Goal: Task Accomplishment & Management: Use online tool/utility

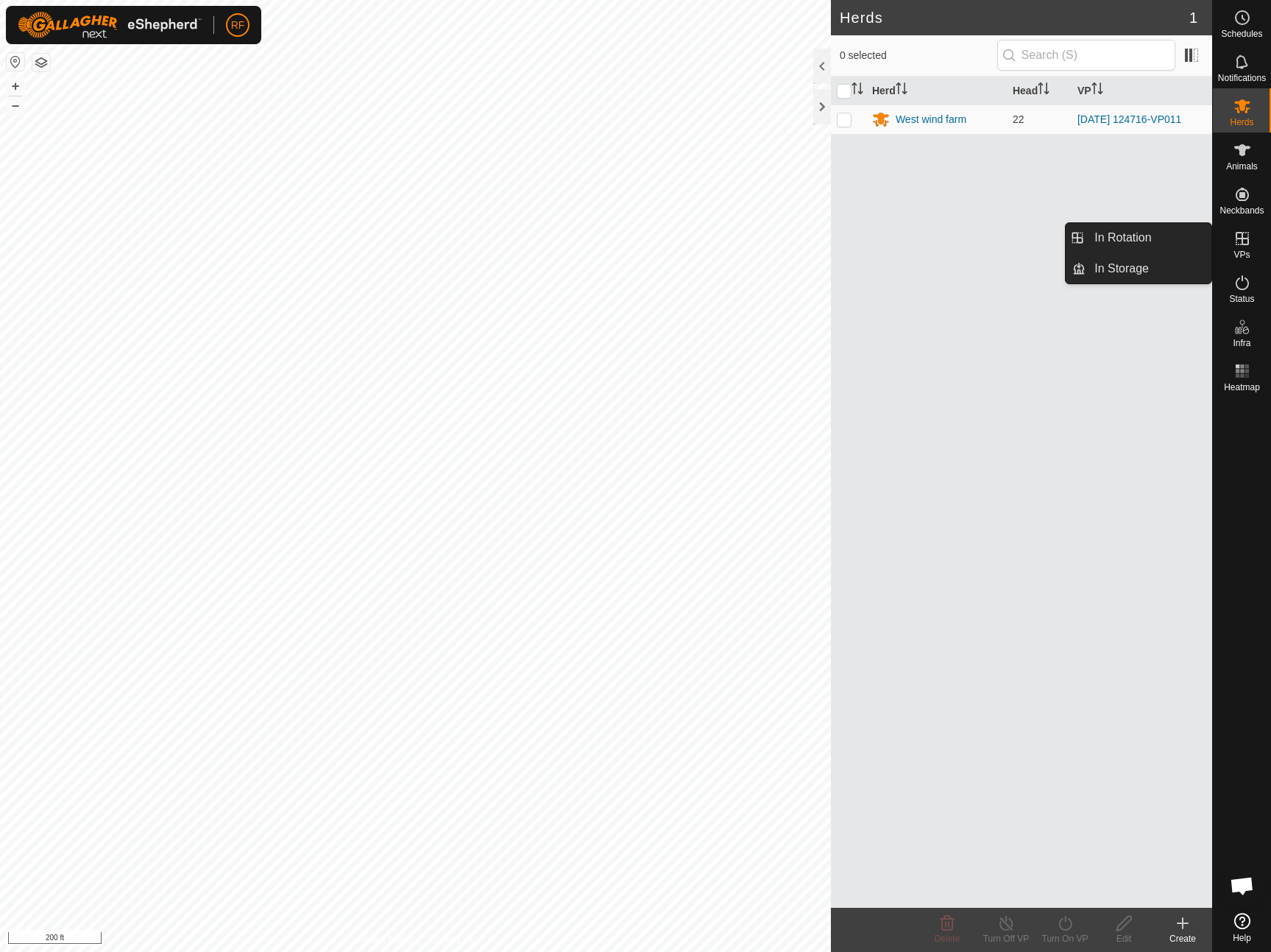
click at [1245, 249] on es-virtualpaddocks-svg-icon at bounding box center [1242, 238] width 26 height 23
click at [1116, 237] on link "In Rotation" at bounding box center [1148, 238] width 126 height 29
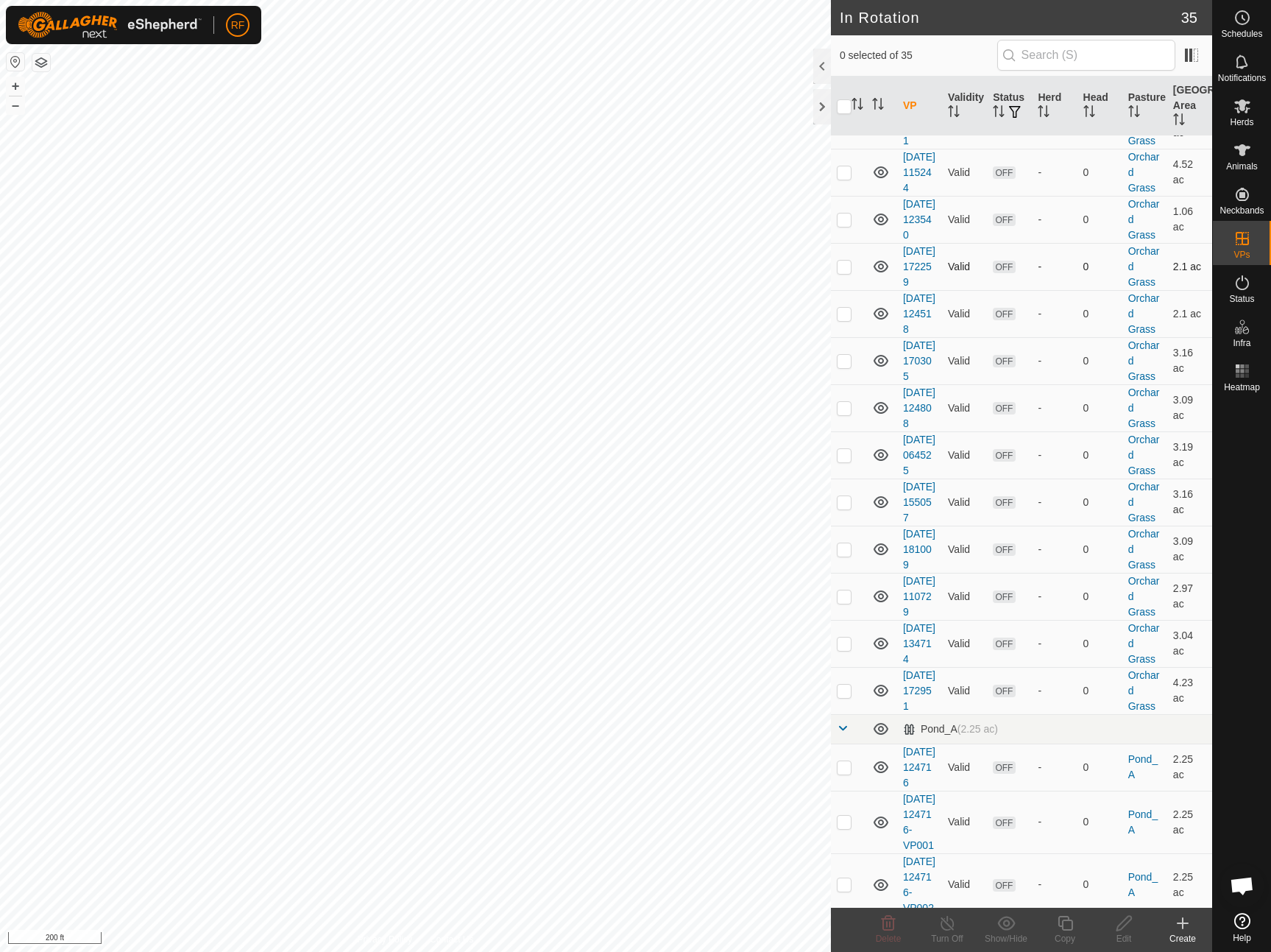
scroll to position [950, 0]
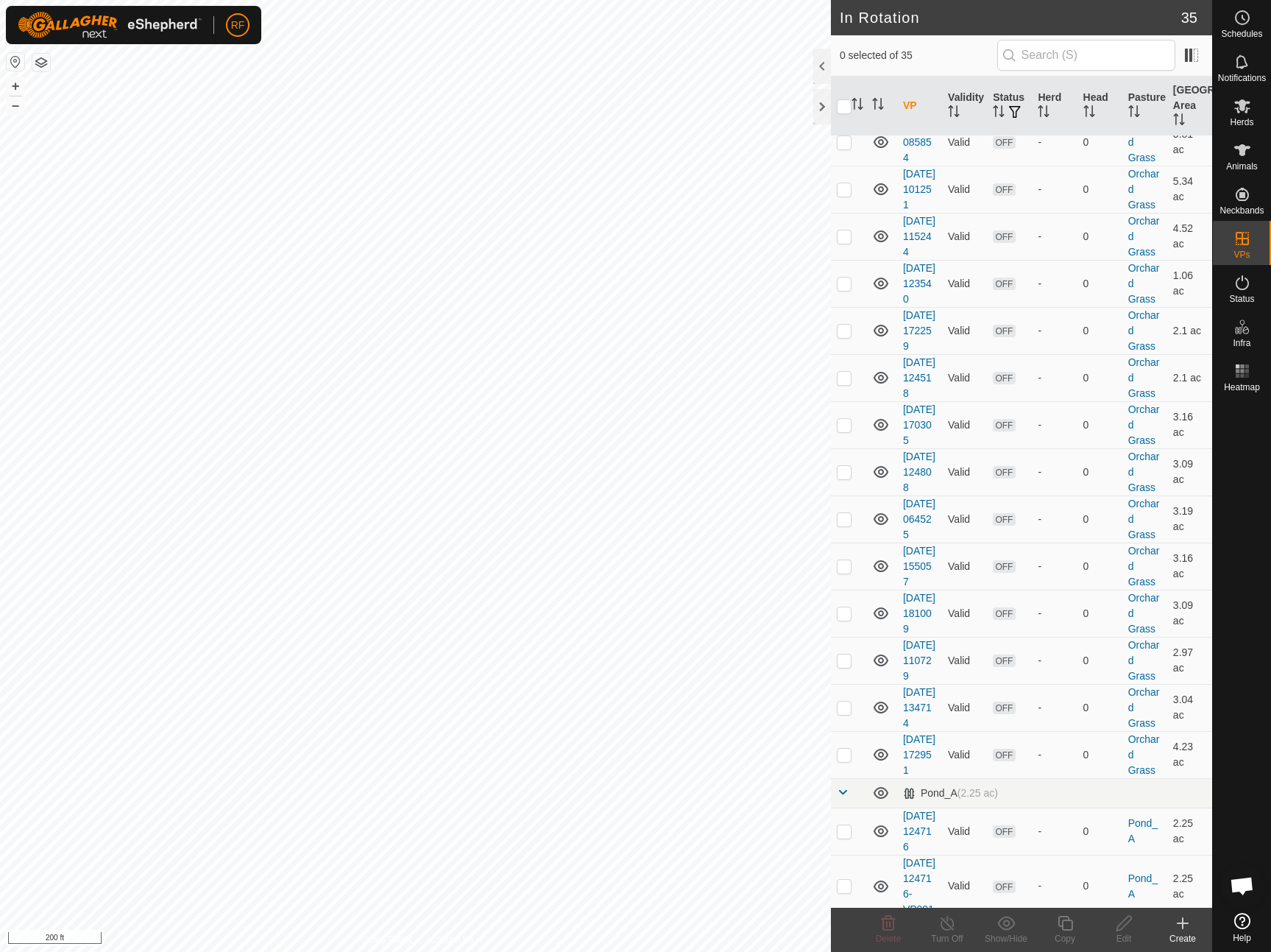
click at [845, 63] on p-checkbox at bounding box center [844, 58] width 15 height 12
checkbox input "true"
click at [1068, 924] on icon at bounding box center [1065, 923] width 19 height 18
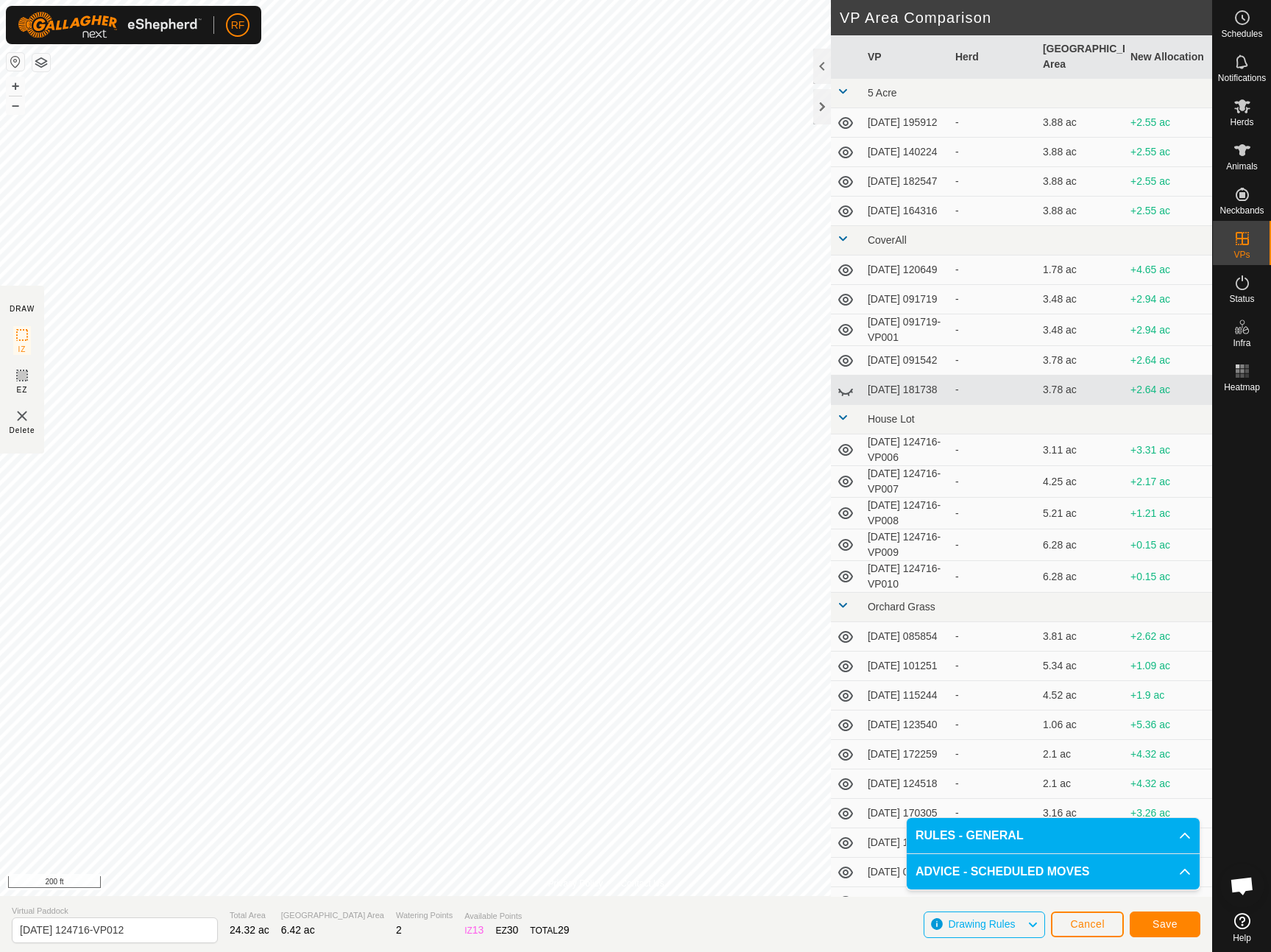
click at [1166, 922] on span "Save" at bounding box center [1166, 924] width 25 height 12
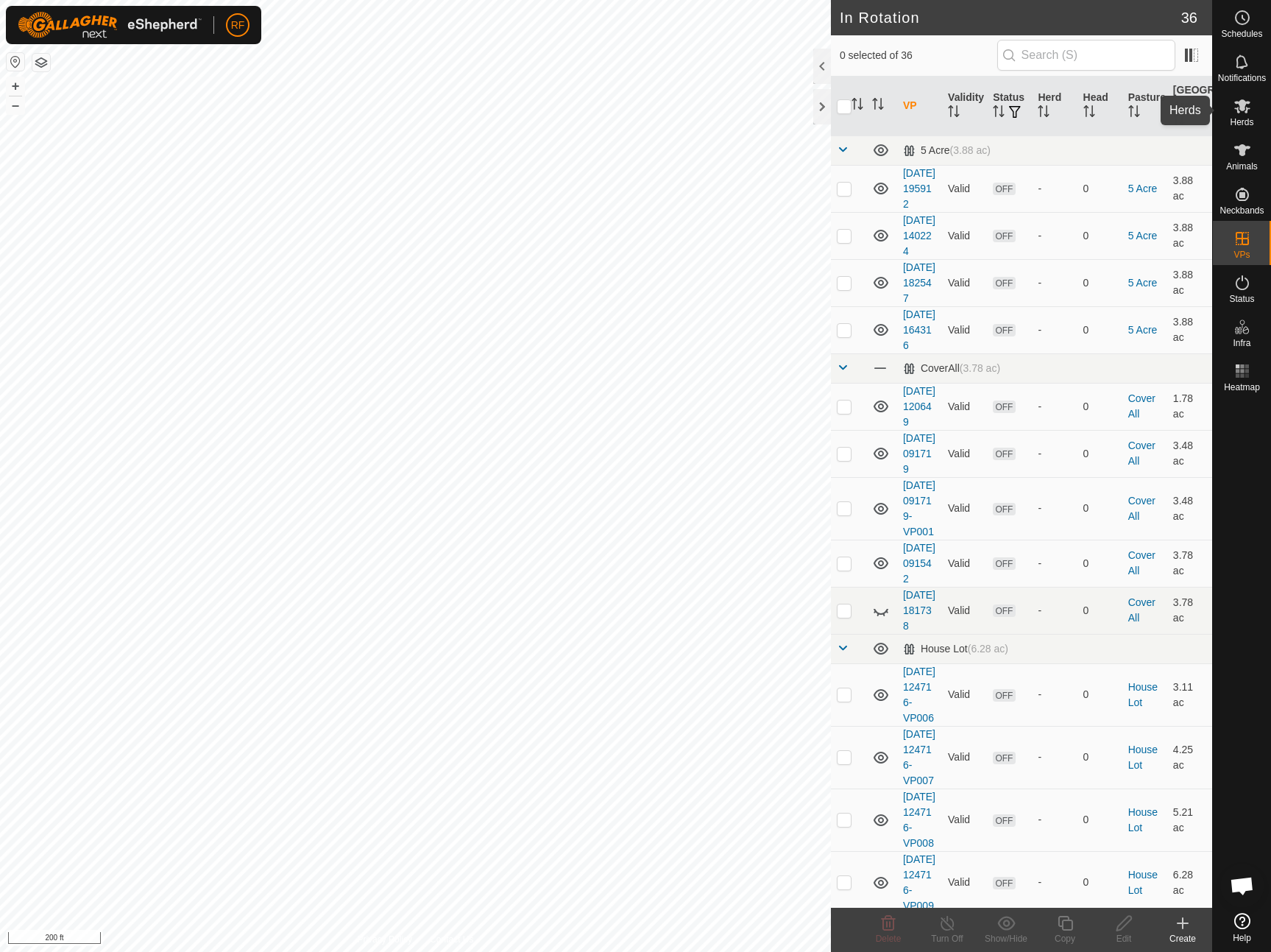
click at [1249, 106] on icon at bounding box center [1243, 106] width 18 height 18
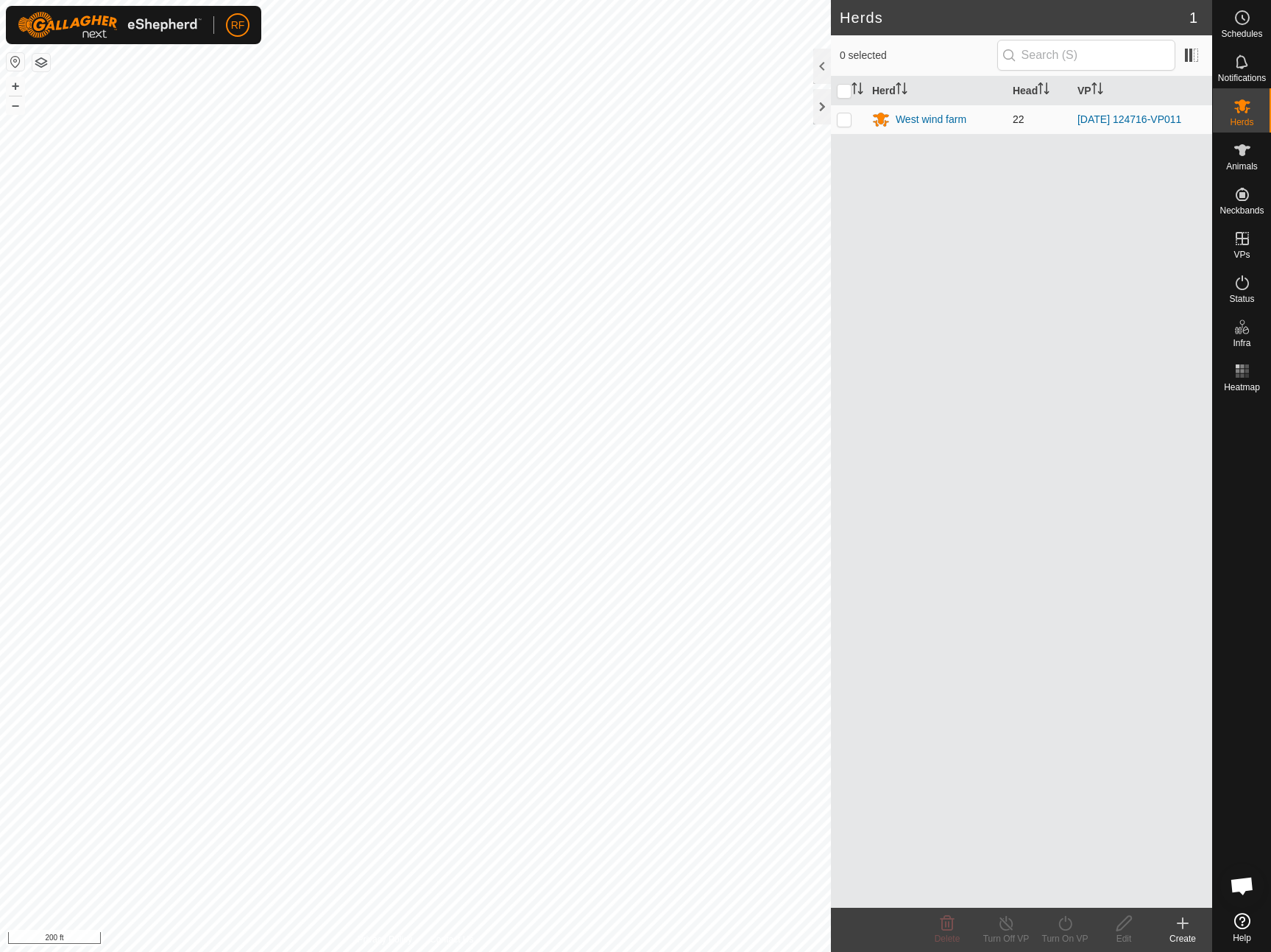
click at [844, 119] on p-checkbox at bounding box center [844, 119] width 15 height 12
checkbox input "true"
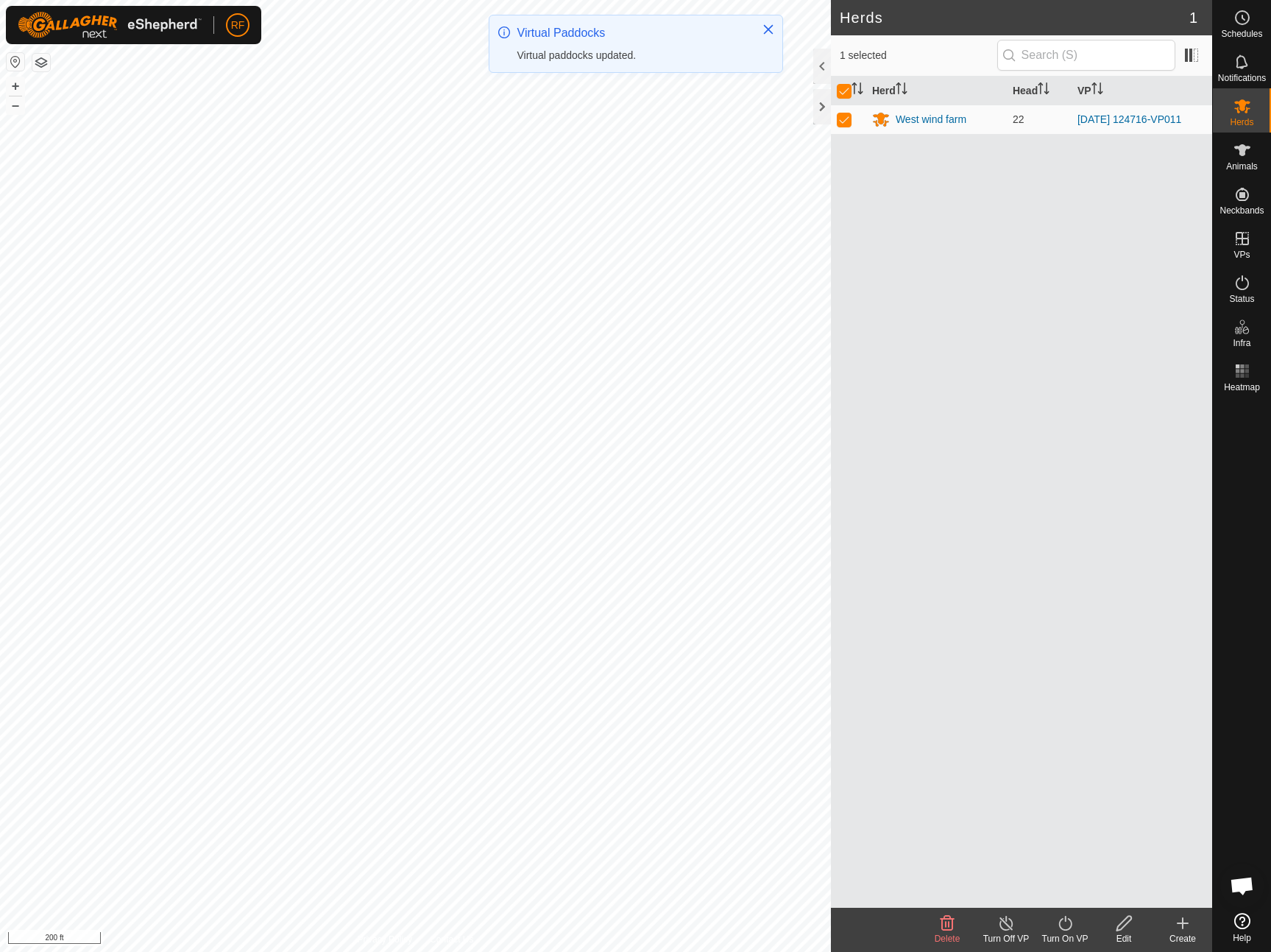
click at [1067, 926] on icon at bounding box center [1065, 923] width 19 height 18
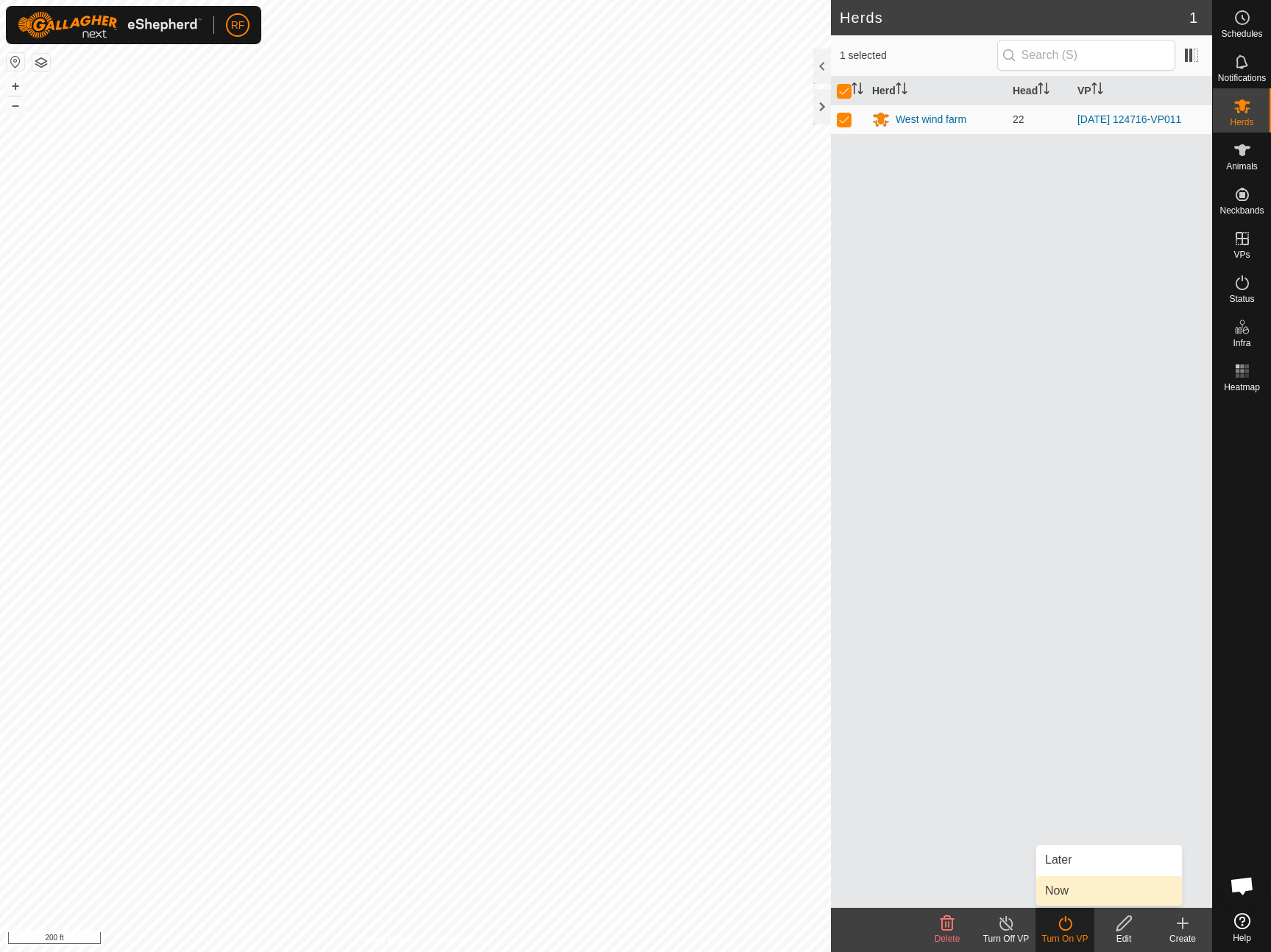
click at [1059, 892] on link "Now" at bounding box center [1109, 891] width 145 height 29
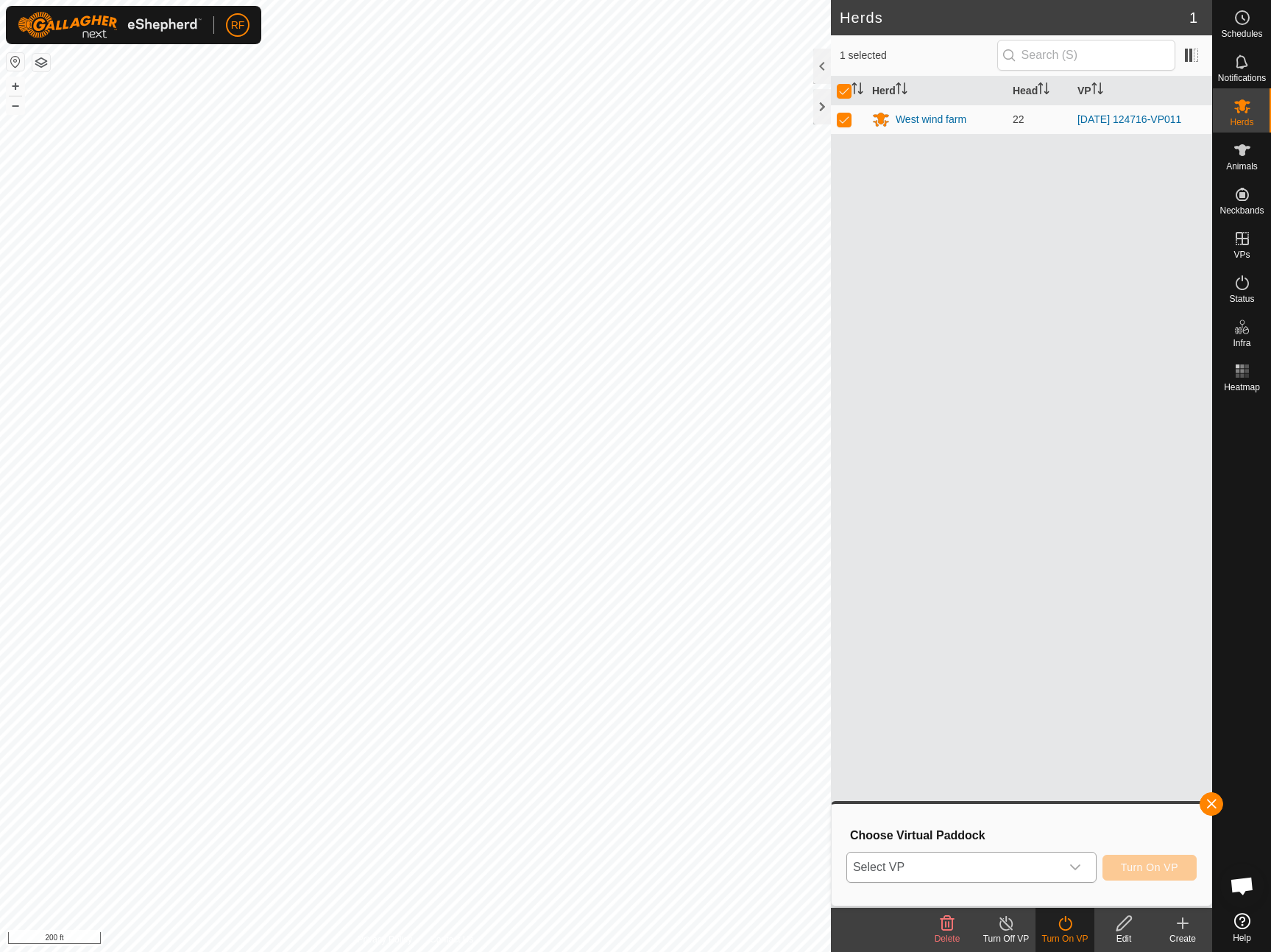
click at [1006, 863] on span "Select VP" at bounding box center [954, 867] width 214 height 29
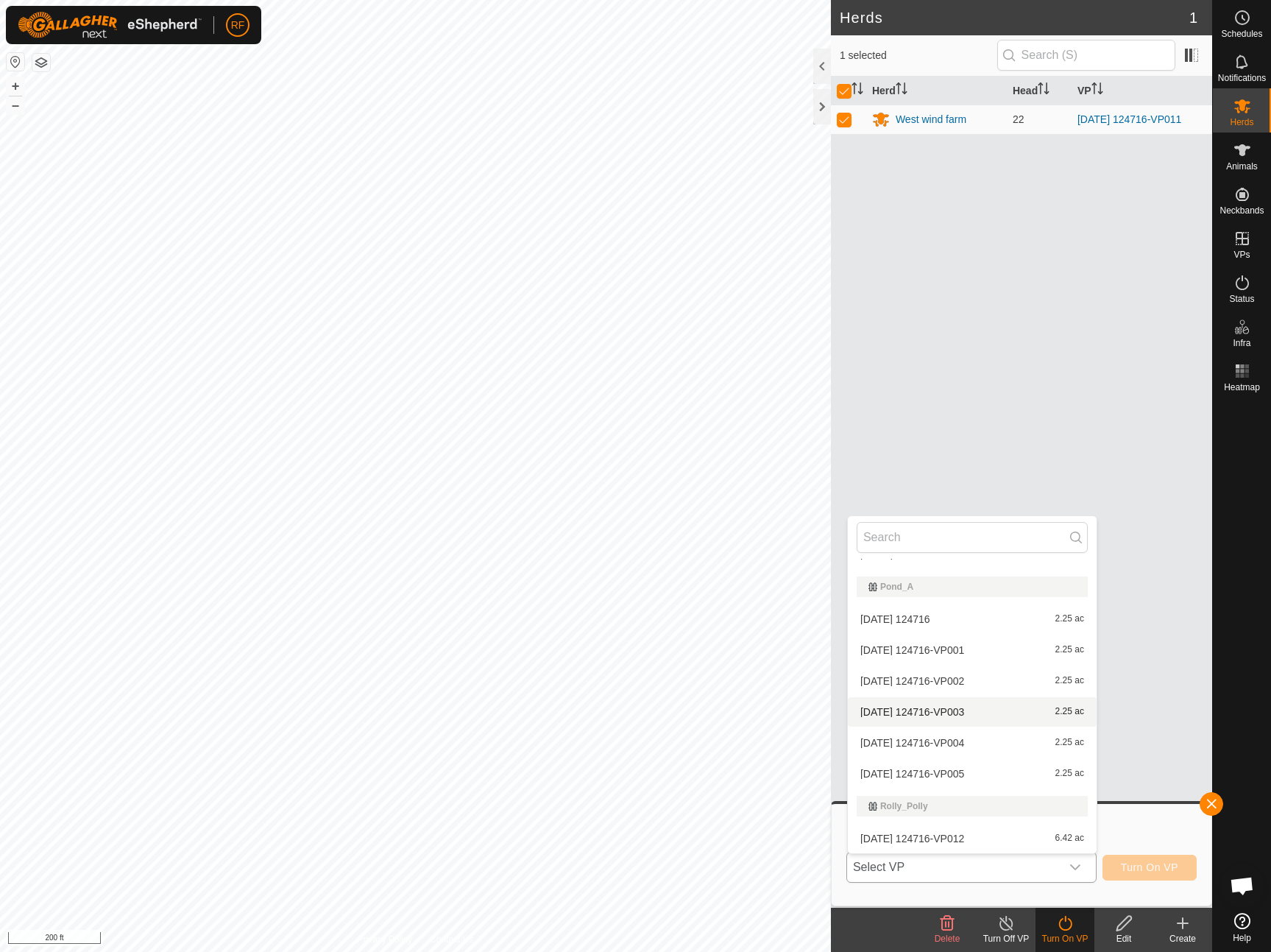
scroll to position [1020, 0]
click at [956, 839] on li "[DATE] 124716-VP012 6.42 ac" at bounding box center [972, 839] width 249 height 29
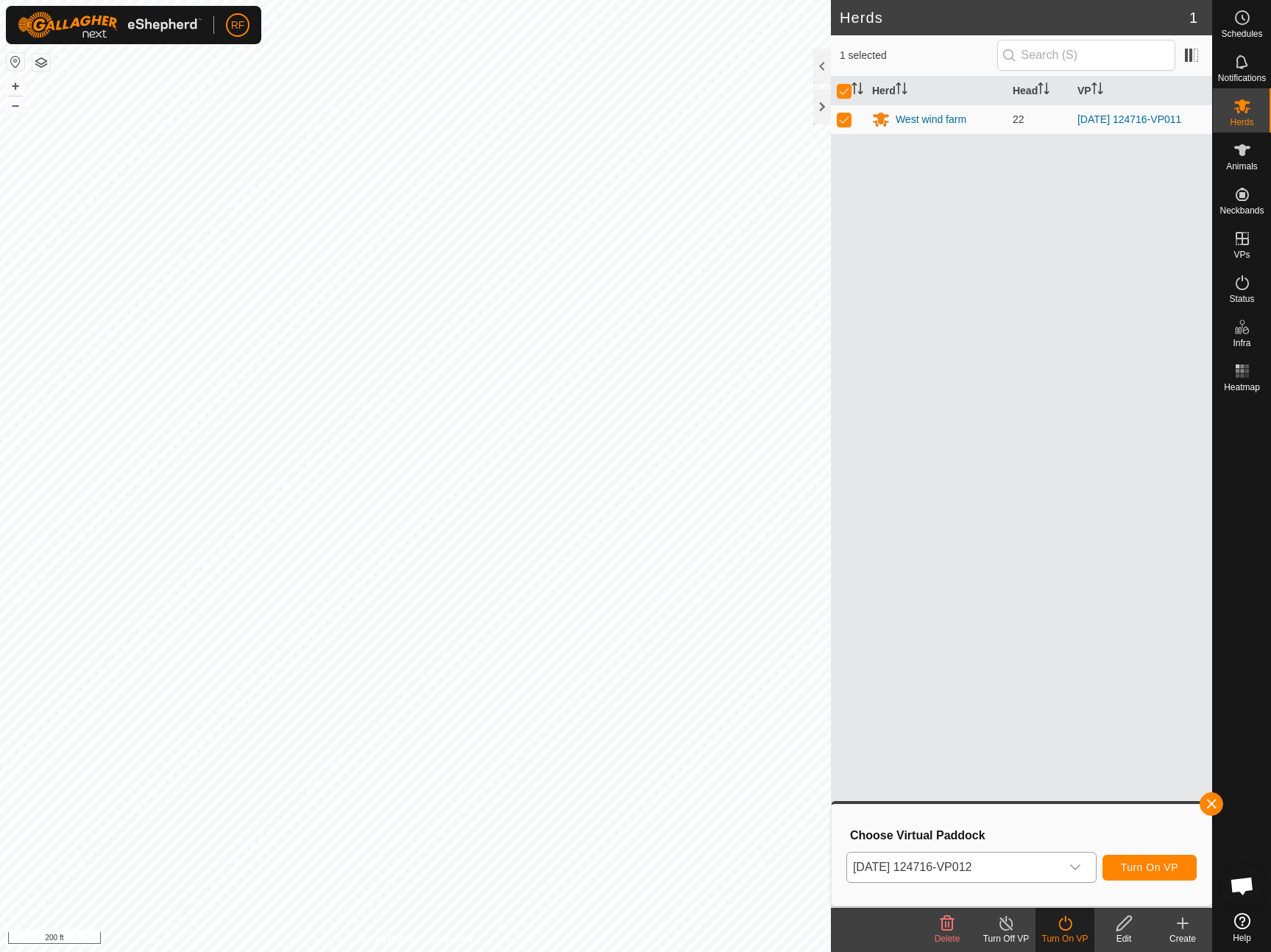
click at [1163, 869] on span "Turn On VP" at bounding box center [1149, 867] width 58 height 12
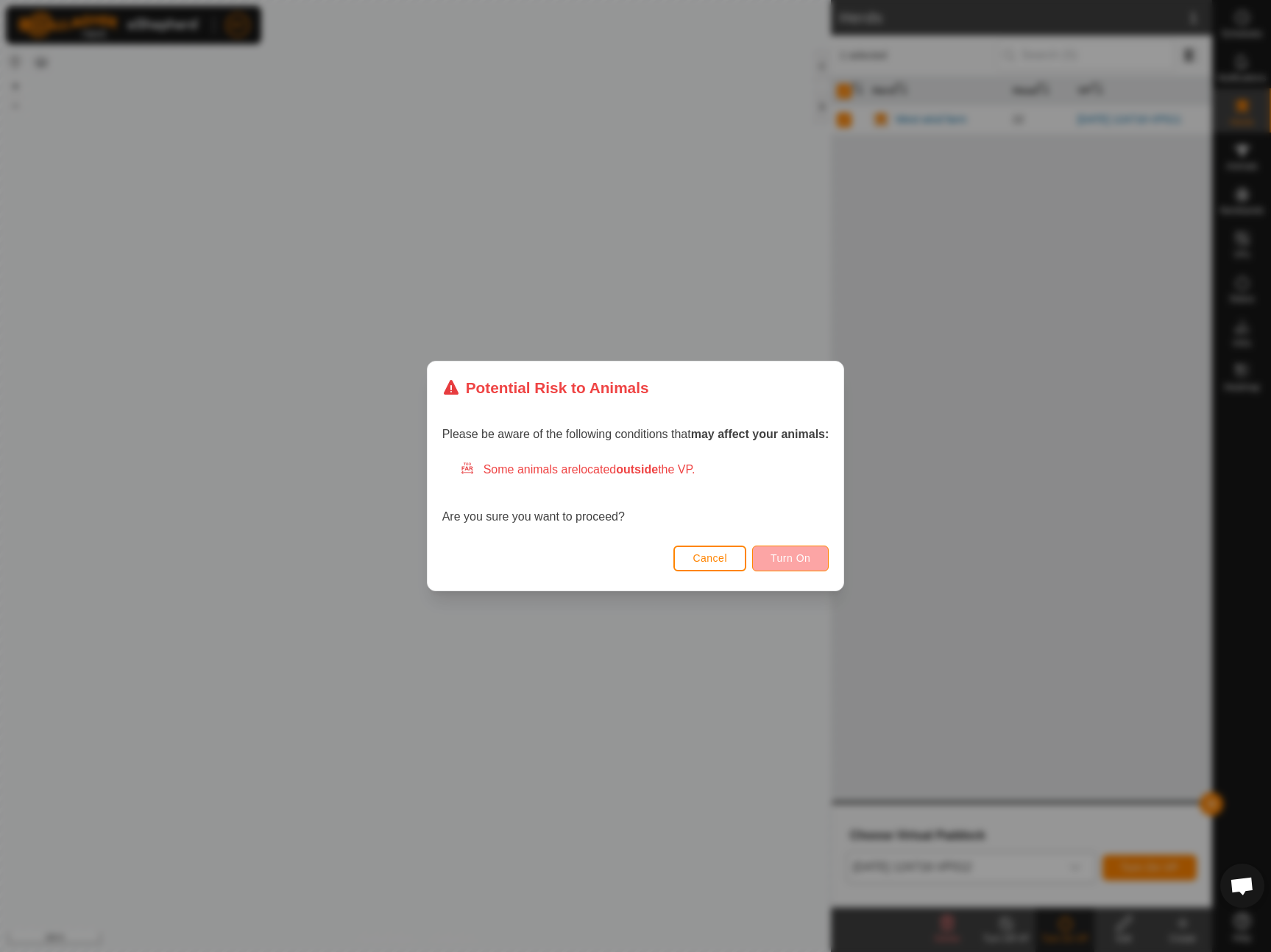
click at [793, 560] on span "Turn On" at bounding box center [790, 558] width 40 height 12
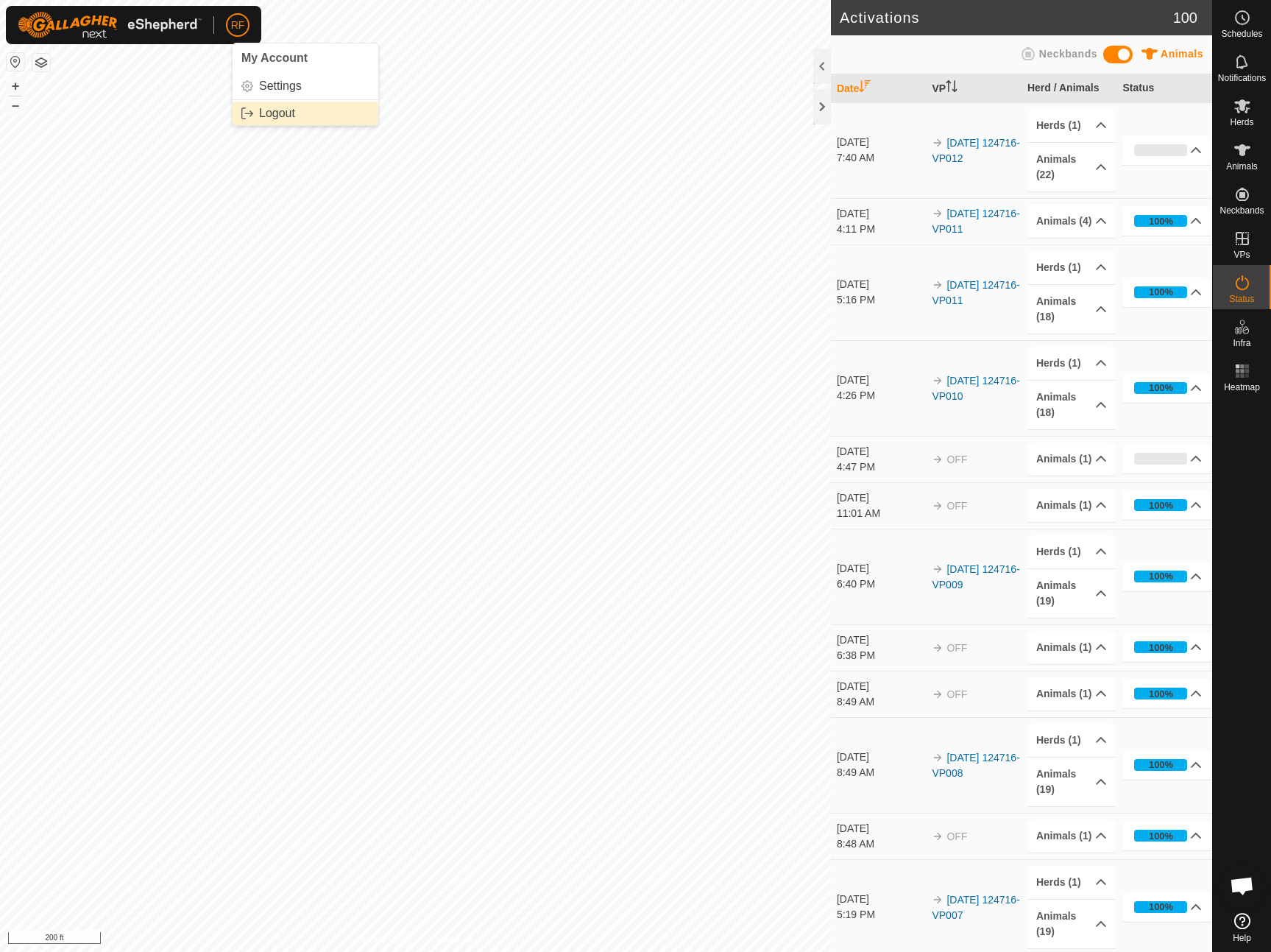
click at [271, 116] on link "Logout" at bounding box center [304, 113] width 145 height 23
